Goal: Information Seeking & Learning: Learn about a topic

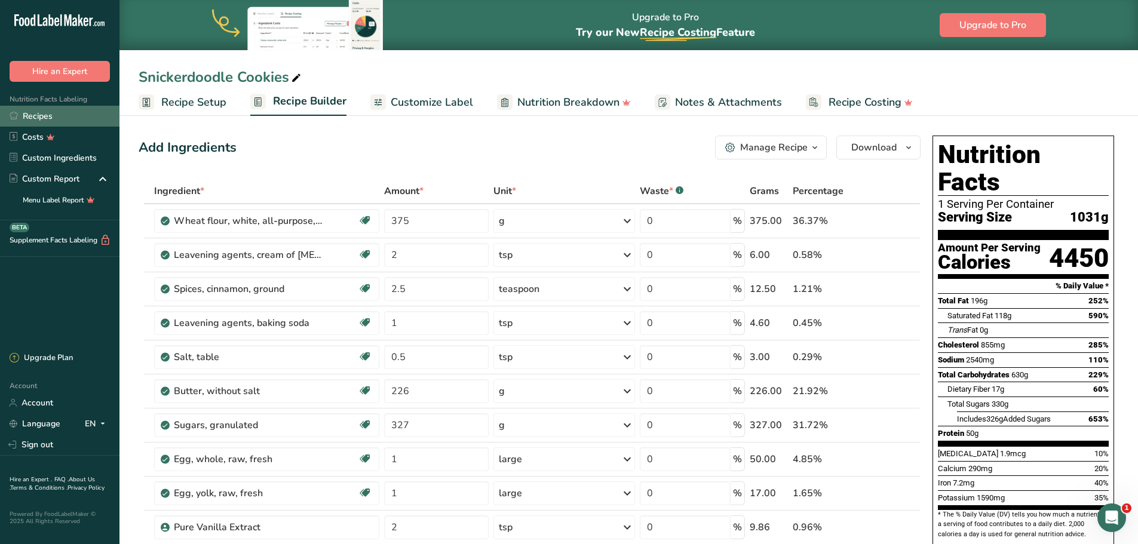
click at [42, 121] on link "Recipes" at bounding box center [59, 116] width 119 height 21
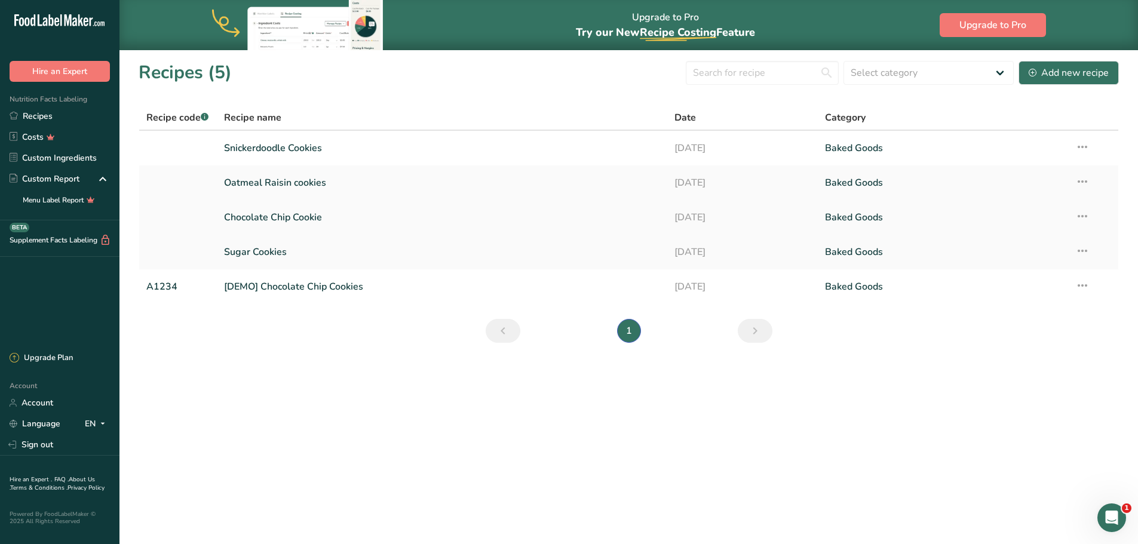
click at [283, 214] on link "Chocolate Chip Cookie" at bounding box center [442, 217] width 437 height 25
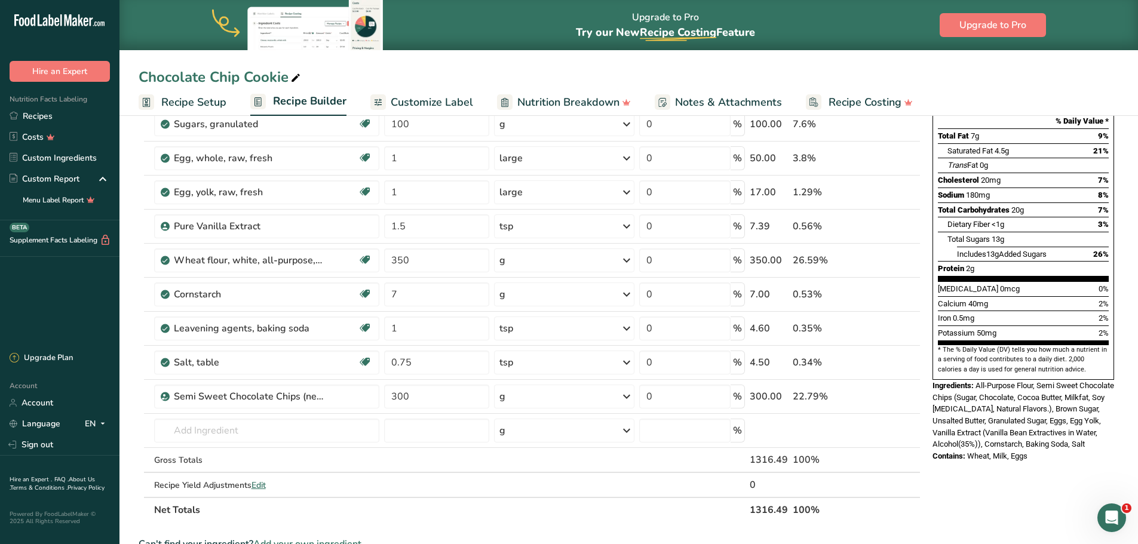
scroll to position [179, 0]
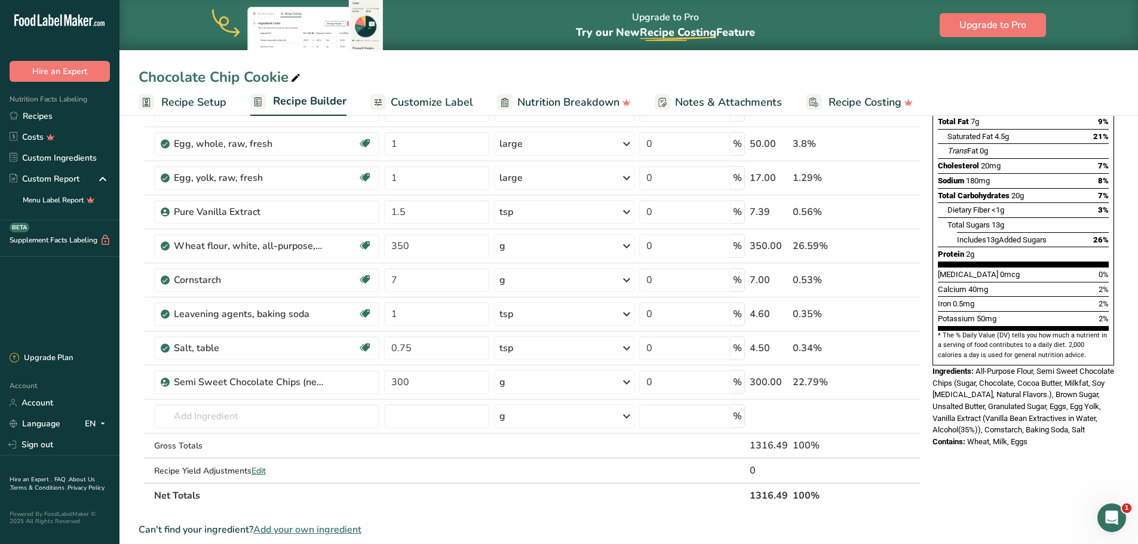
drag, startPoint x: 934, startPoint y: 346, endPoint x: 1048, endPoint y: 422, distance: 137.5
click at [1048, 422] on div "Nutrition Facts 1 Serving Per Container Serving Size 33g Amount Per Serving Cal…" at bounding box center [1023, 202] width 191 height 501
click at [1040, 436] on div "Contains: Wheat, Milk, Eggs" at bounding box center [1023, 442] width 182 height 12
drag, startPoint x: 1020, startPoint y: 410, endPoint x: 928, endPoint y: 340, distance: 115.5
click at [928, 340] on div "Nutrition Facts 1 Serving Per Container Serving Size 33g Amount Per Serving Cal…" at bounding box center [1023, 202] width 191 height 501
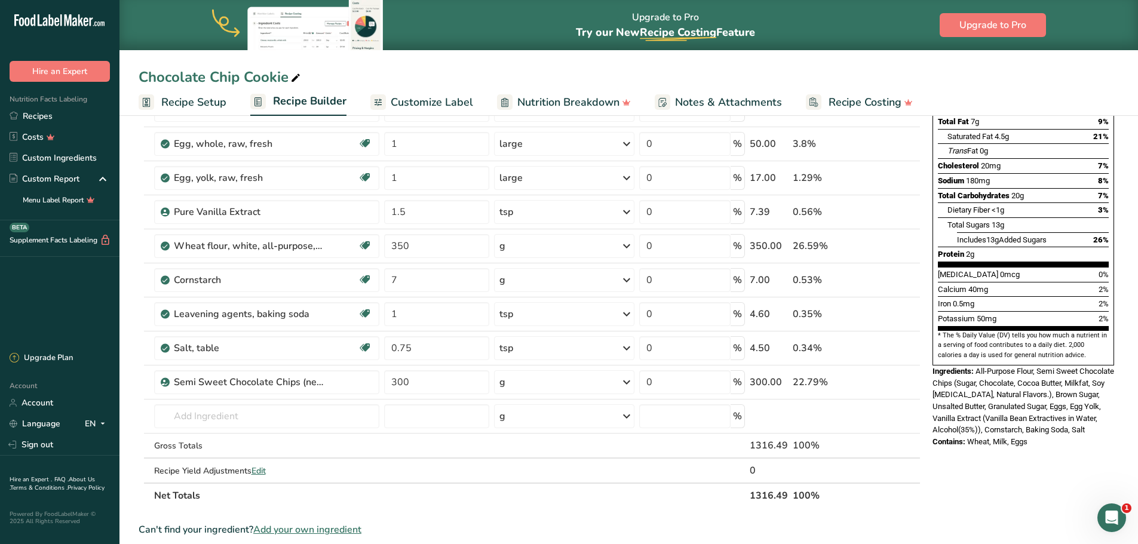
copy div "Ingredients: All-Purpose Flour, Semi Sweet Chocolate Chips (Sugar, Chocolate, C…"
click at [42, 119] on link "Recipes" at bounding box center [59, 116] width 119 height 21
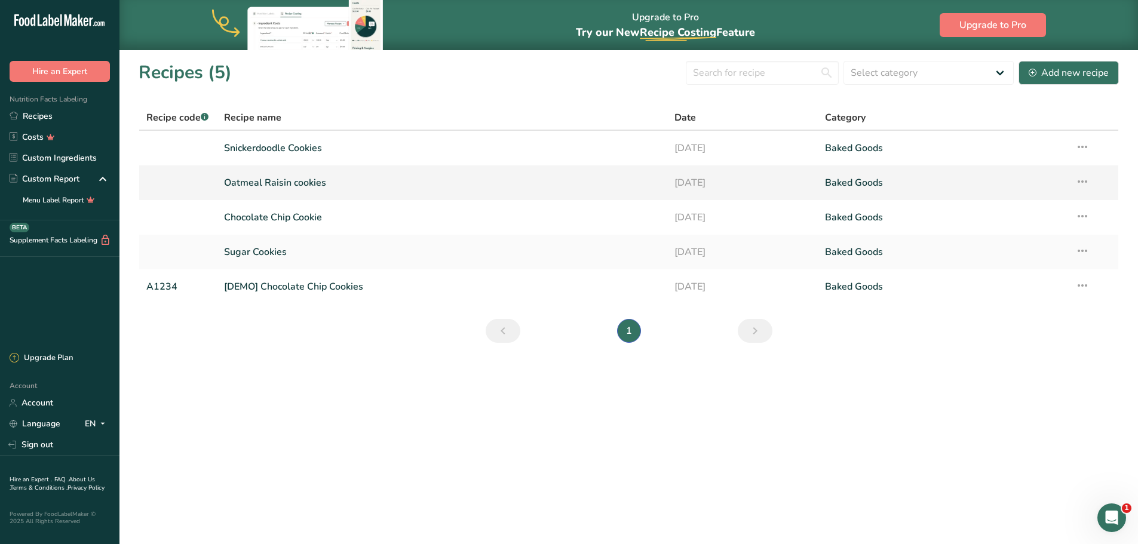
click at [290, 182] on link "Oatmeal Raisin cookies" at bounding box center [442, 182] width 437 height 25
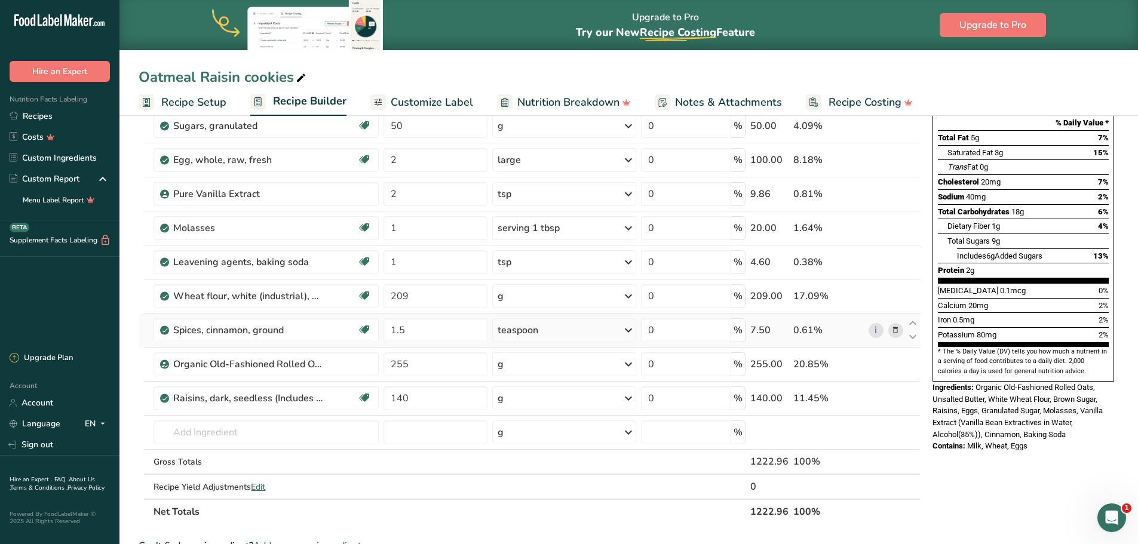
scroll to position [179, 0]
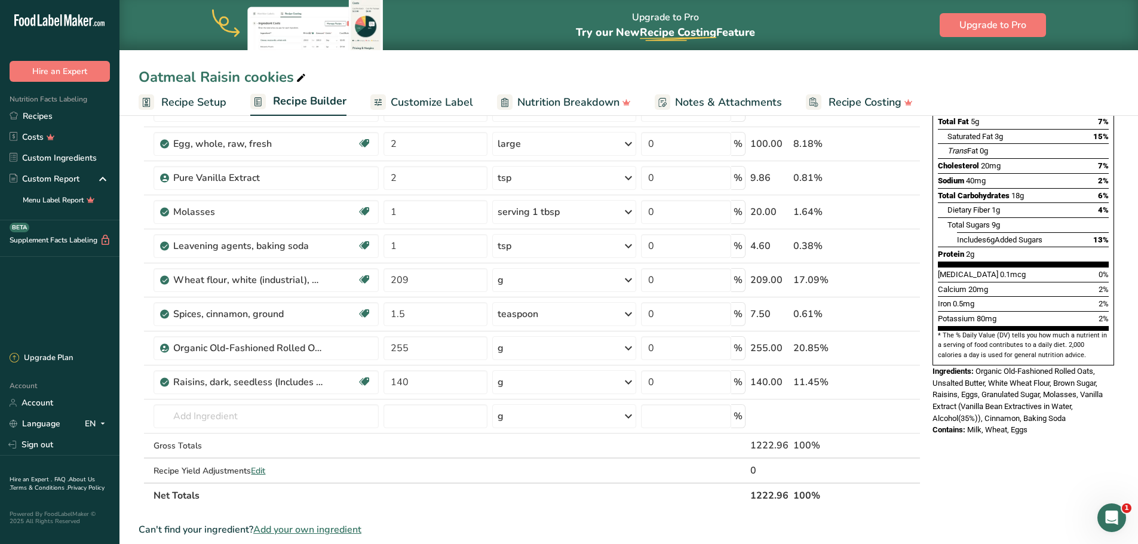
drag, startPoint x: 932, startPoint y: 345, endPoint x: 1035, endPoint y: 404, distance: 118.5
click at [1035, 404] on div "Nutrition Facts 1 Serving Per Container Serving Size 31g Amount Per Serving Cal…" at bounding box center [1023, 196] width 191 height 489
copy div "Ingredients: Organic Old-Fashioned Rolled Oats, Unsalted Butter, White Wheat Fl…"
click at [38, 115] on link "Recipes" at bounding box center [59, 116] width 119 height 21
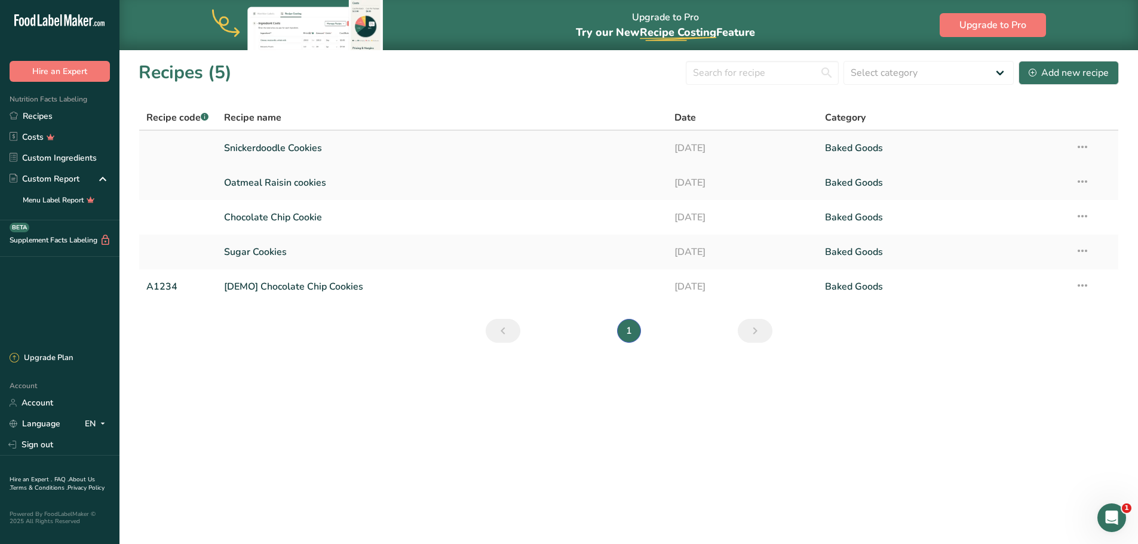
click at [290, 150] on link "Snickerdoodle Cookies" at bounding box center [442, 148] width 437 height 25
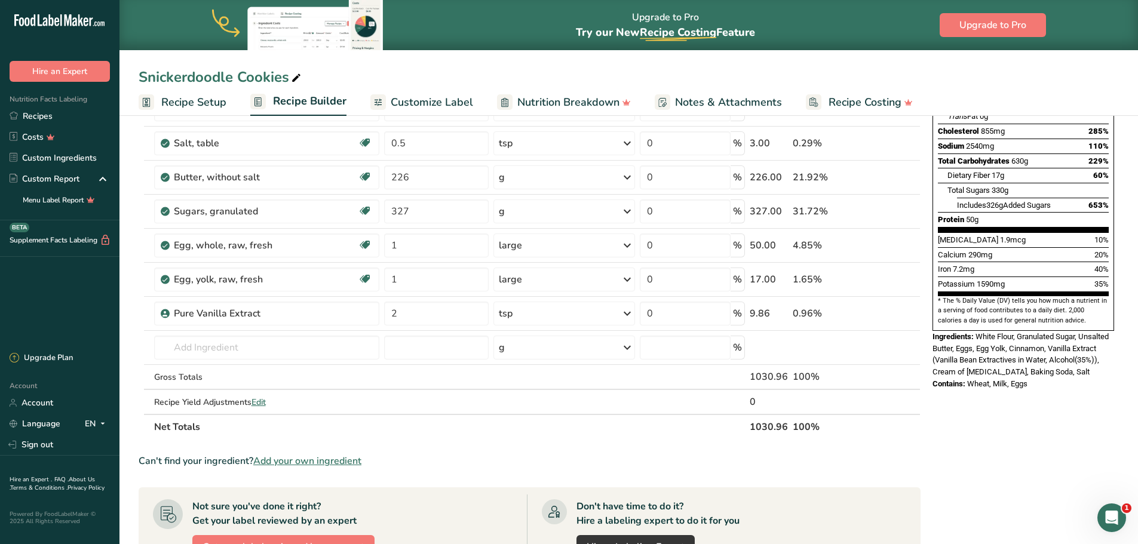
scroll to position [239, 0]
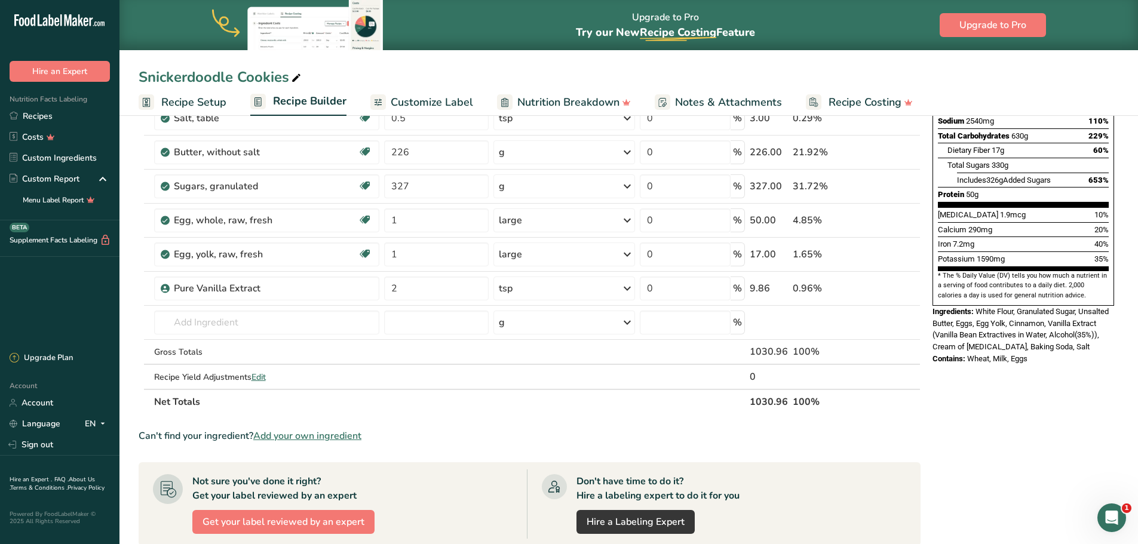
drag, startPoint x: 932, startPoint y: 283, endPoint x: 1043, endPoint y: 333, distance: 122.7
click at [1043, 333] on div "Nutrition Facts 1 Serving Per Container Serving Size 1031g Amount Per Serving C…" at bounding box center [1023, 130] width 191 height 477
copy div "Ingredients: White Flour, Granulated Sugar, Unsalted Butter, Eggs, Egg Yolk, Ci…"
